Goal: Task Accomplishment & Management: Use online tool/utility

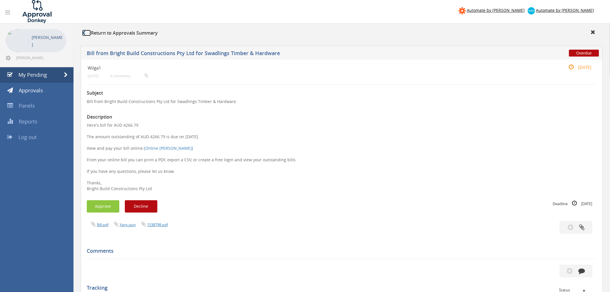
click at [82, 33] on icon at bounding box center [83, 33] width 3 height 5
click at [35, 90] on span "Approvals" at bounding box center [31, 90] width 24 height 7
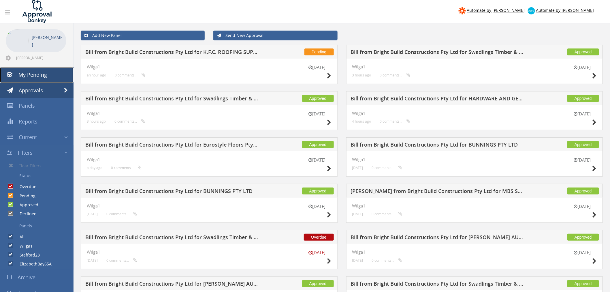
click at [33, 71] on span "My Pending" at bounding box center [32, 74] width 29 height 7
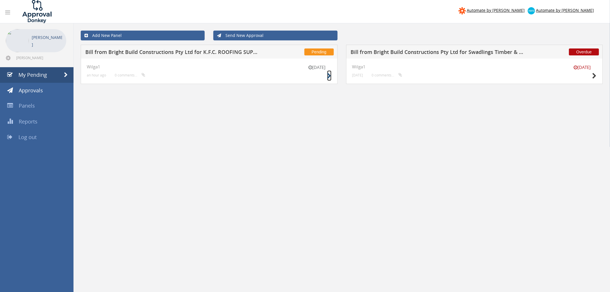
click at [330, 74] on icon at bounding box center [329, 76] width 4 height 6
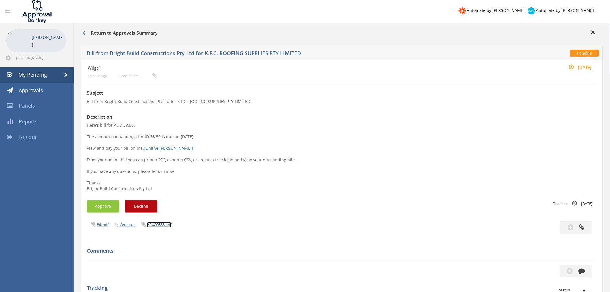
click at [163, 222] on link "AR 400553.pdf" at bounding box center [159, 224] width 24 height 5
click at [93, 208] on button "Approve" at bounding box center [103, 206] width 33 height 12
